Goal: Navigation & Orientation: Go to known website

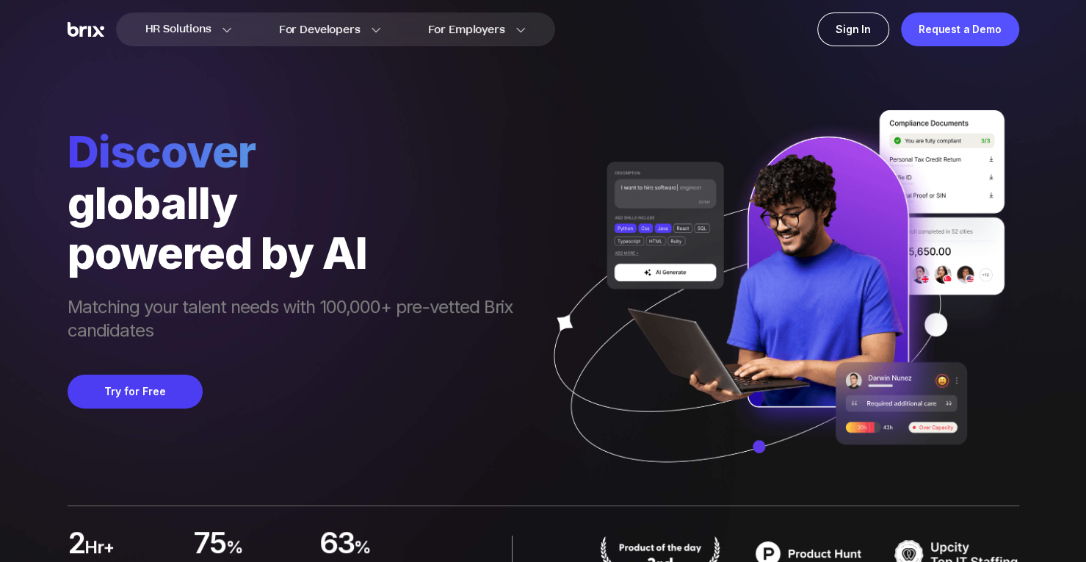
drag, startPoint x: 352, startPoint y: 447, endPoint x: 317, endPoint y: 444, distance: 34.6
click at [317, 441] on div "Discover globally powered by AI Matching your talent needs with 100,000+ pre-ve…" at bounding box center [298, 315] width 460 height 380
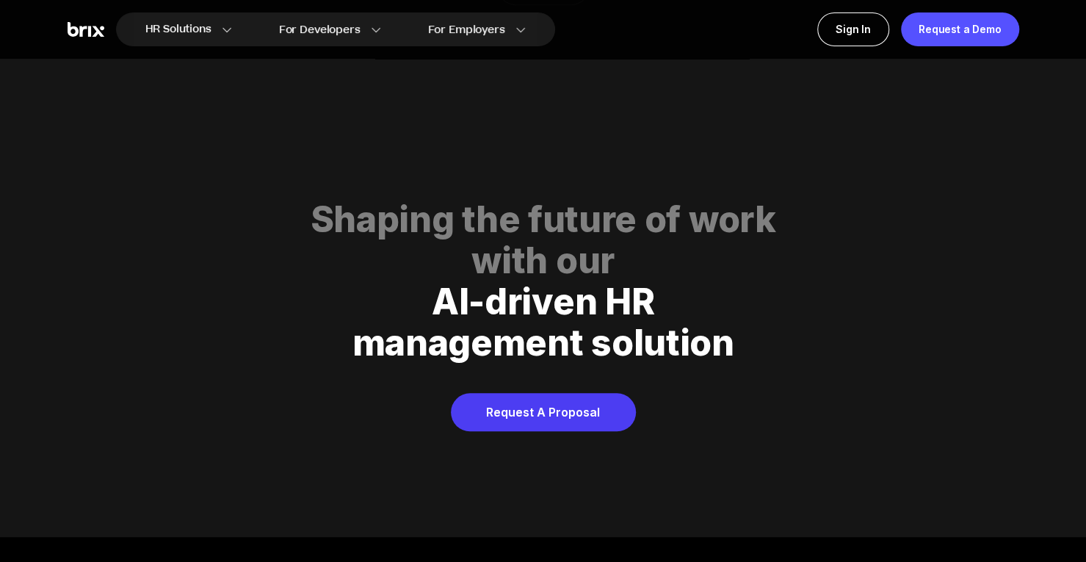
scroll to position [7271, 0]
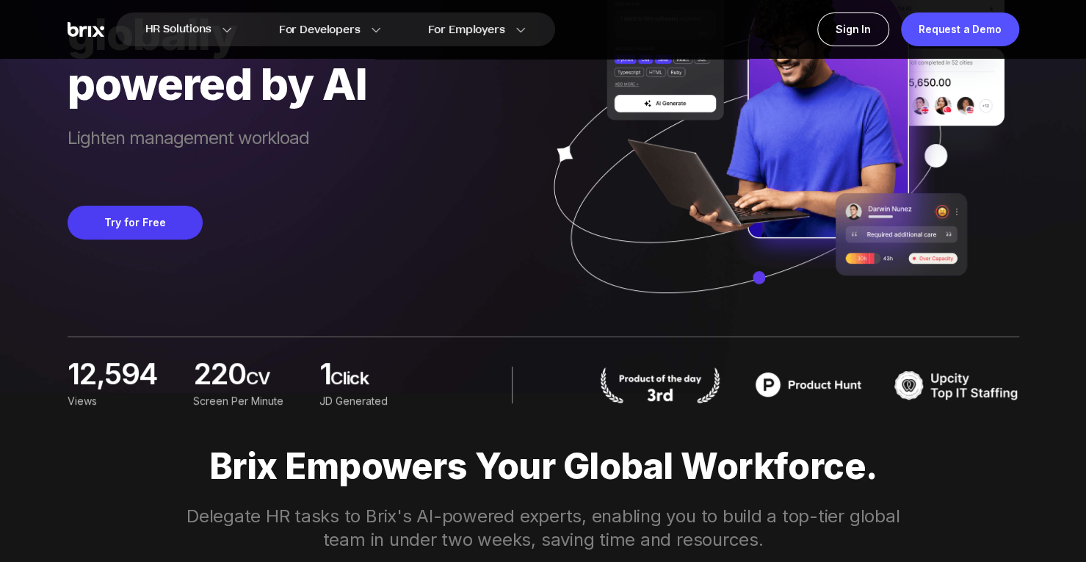
scroll to position [367, 0]
